Goal: Check status: Check status

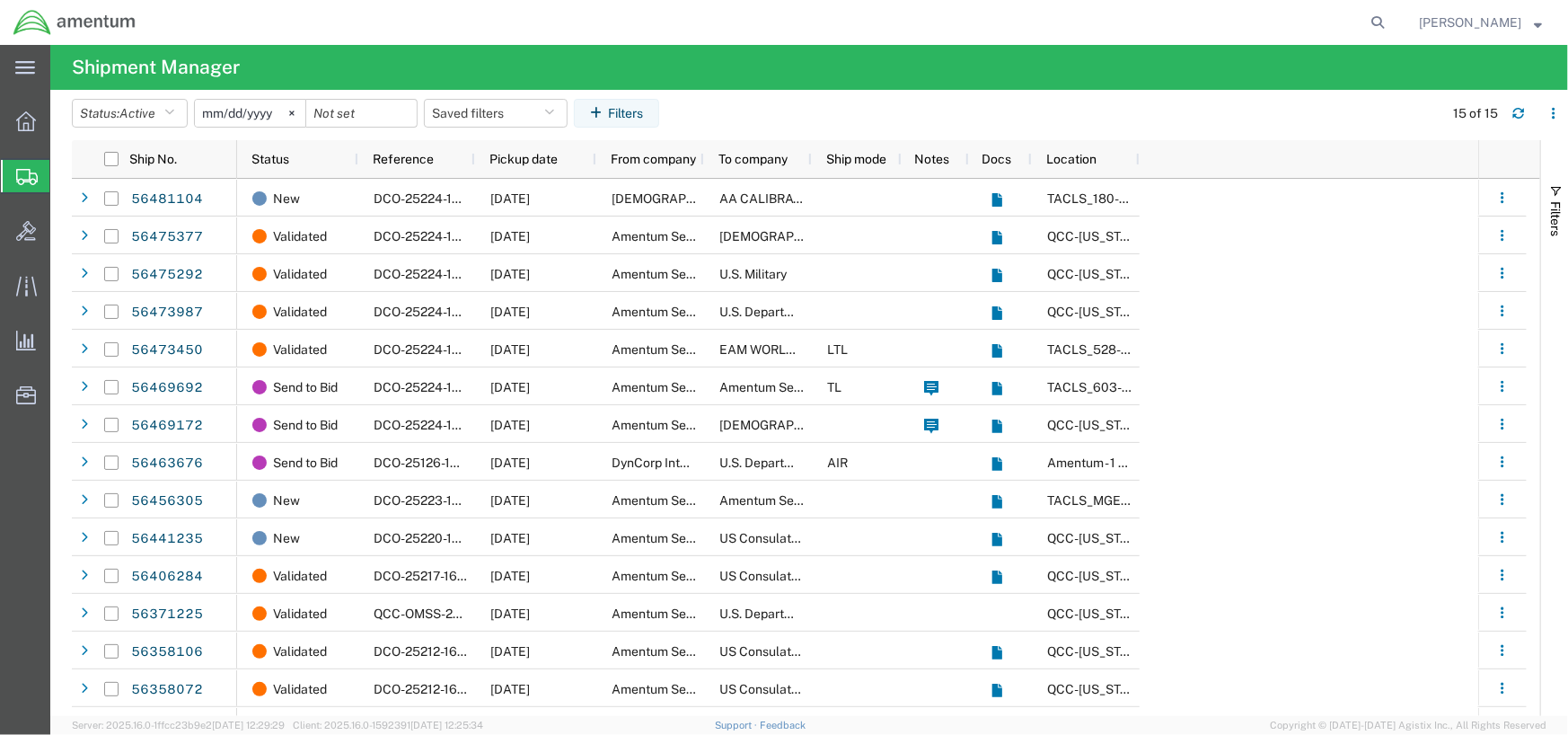
drag, startPoint x: 1411, startPoint y: 15, endPoint x: 1357, endPoint y: 32, distance: 56.6
click at [1390, 15] on icon at bounding box center [1377, 22] width 25 height 25
paste input "DCO-25182-164858"
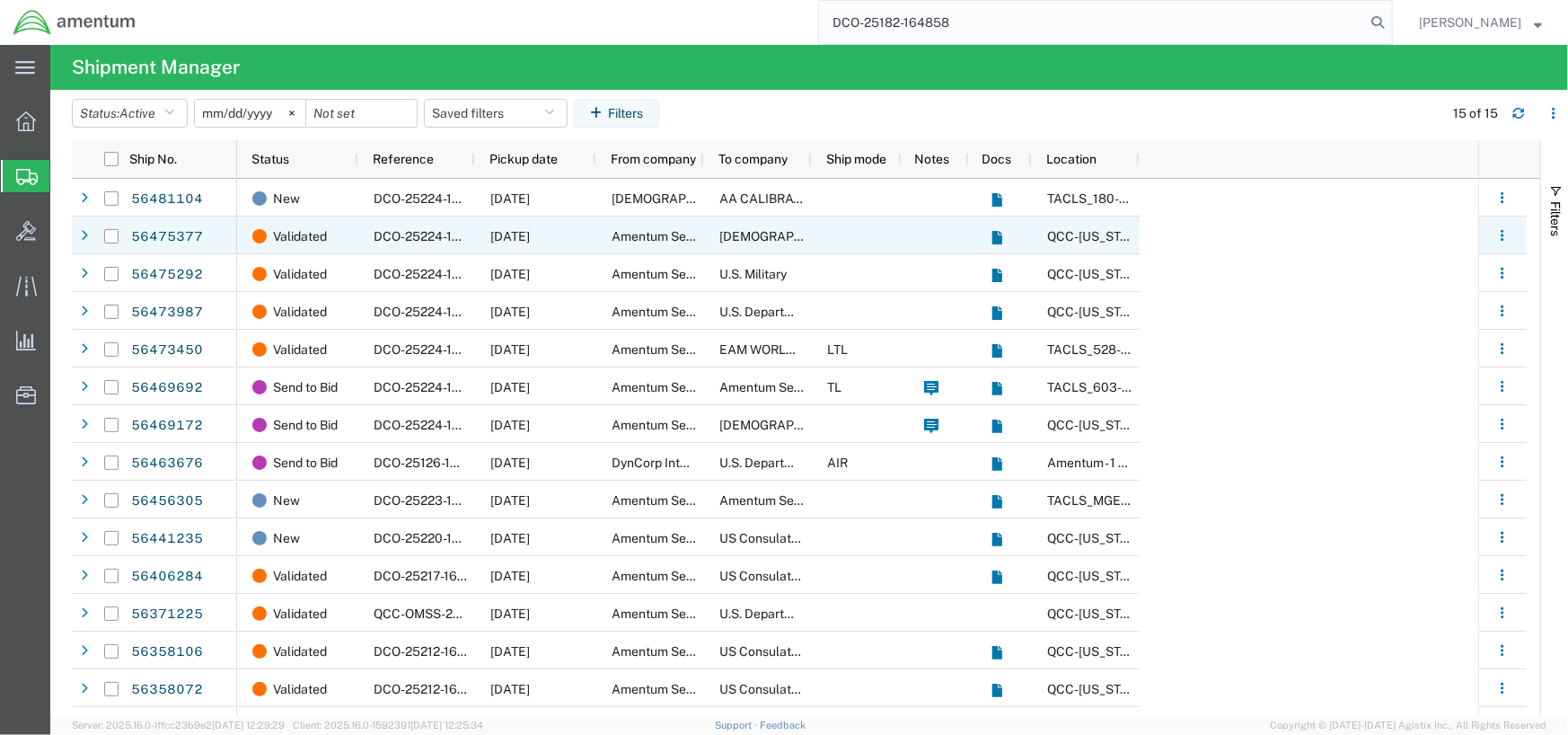
type input "DCO-25182-164858"
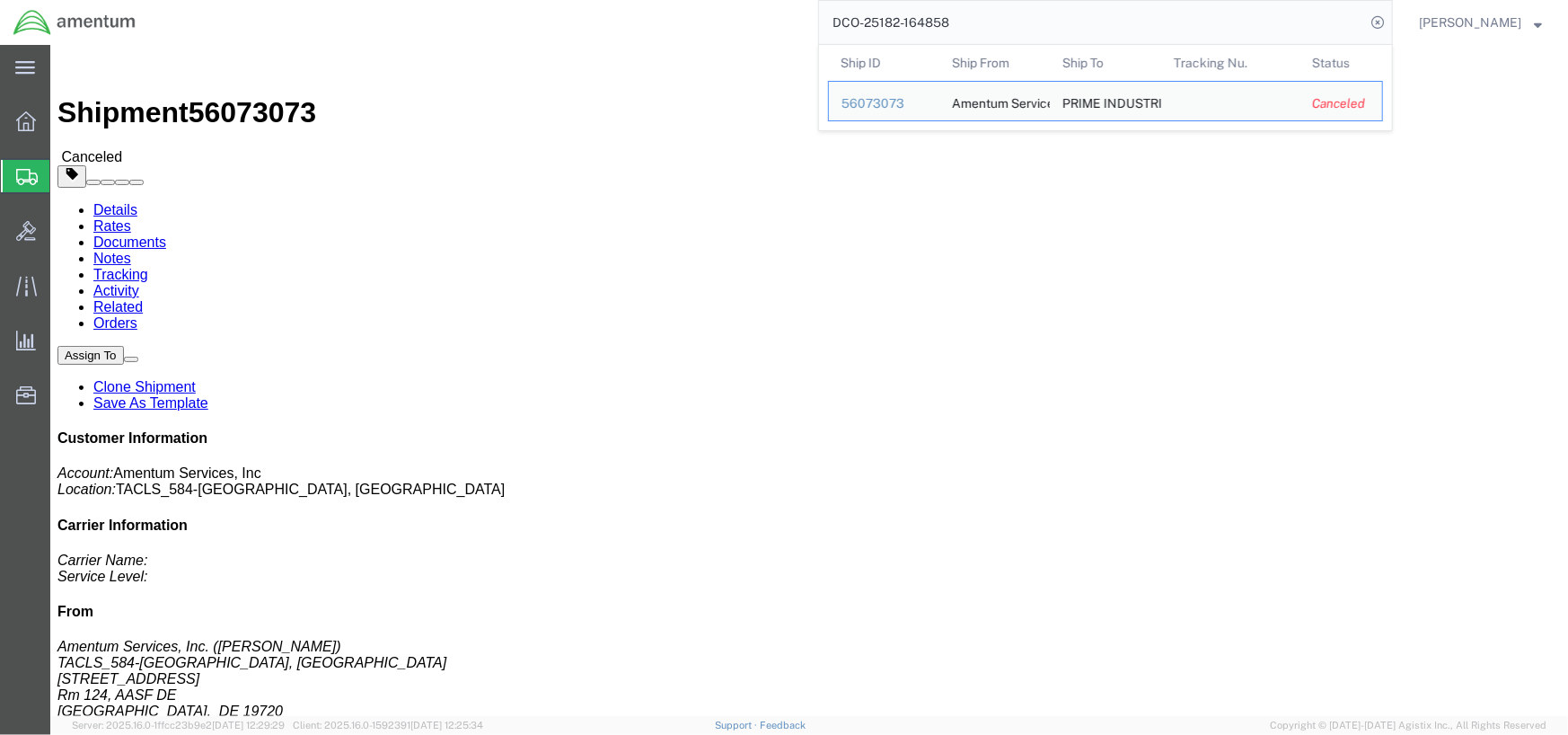
click div "# 1 1 Cardboard Box(es) Total weight: 2.00 LBS Dimensions: L 12.00 x W 10.00 x …"
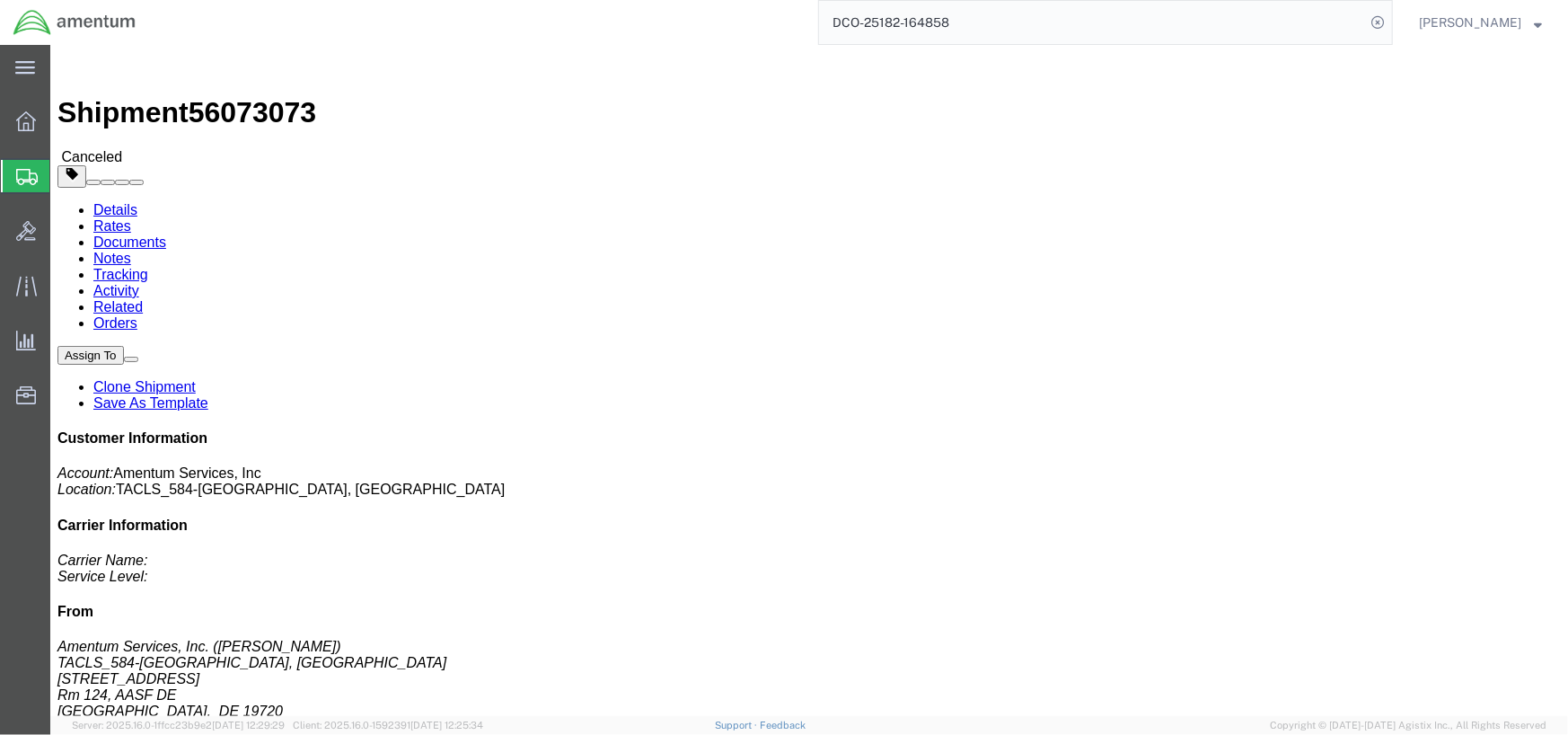
click at [0, 0] on span "Shipment Manager" at bounding box center [0, 0] width 0 height 0
